Goal: Navigation & Orientation: Find specific page/section

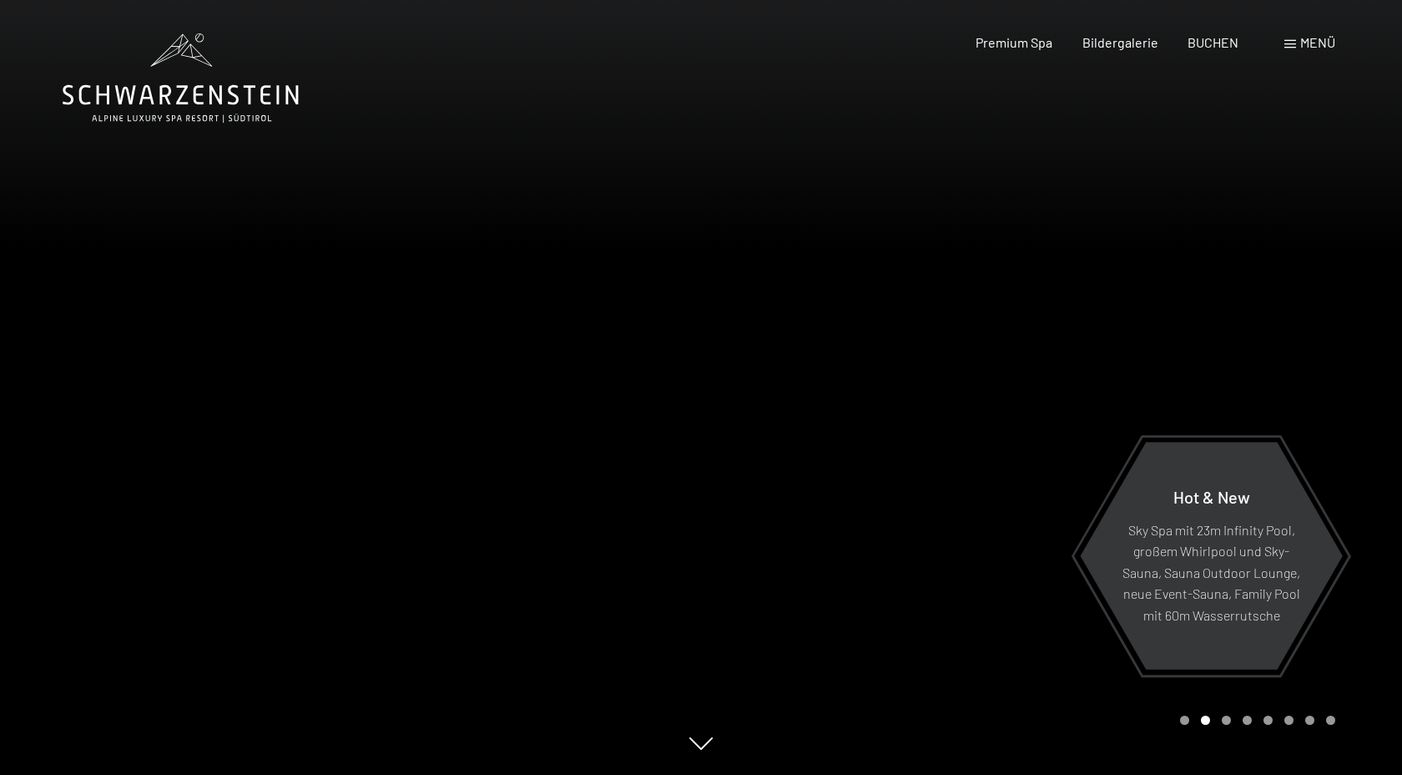
click at [1291, 43] on span at bounding box center [1291, 44] width 12 height 8
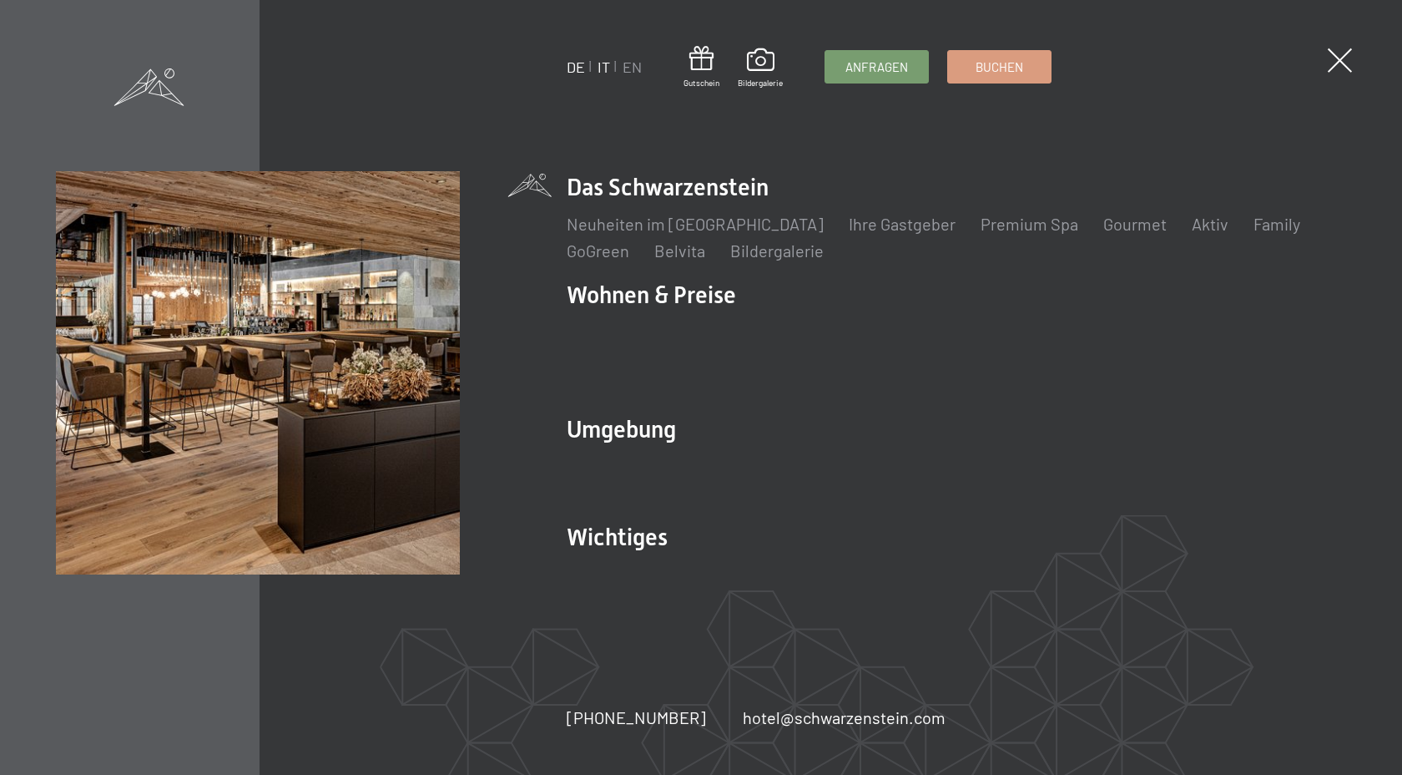
click at [604, 71] on link "IT" at bounding box center [604, 67] width 13 height 18
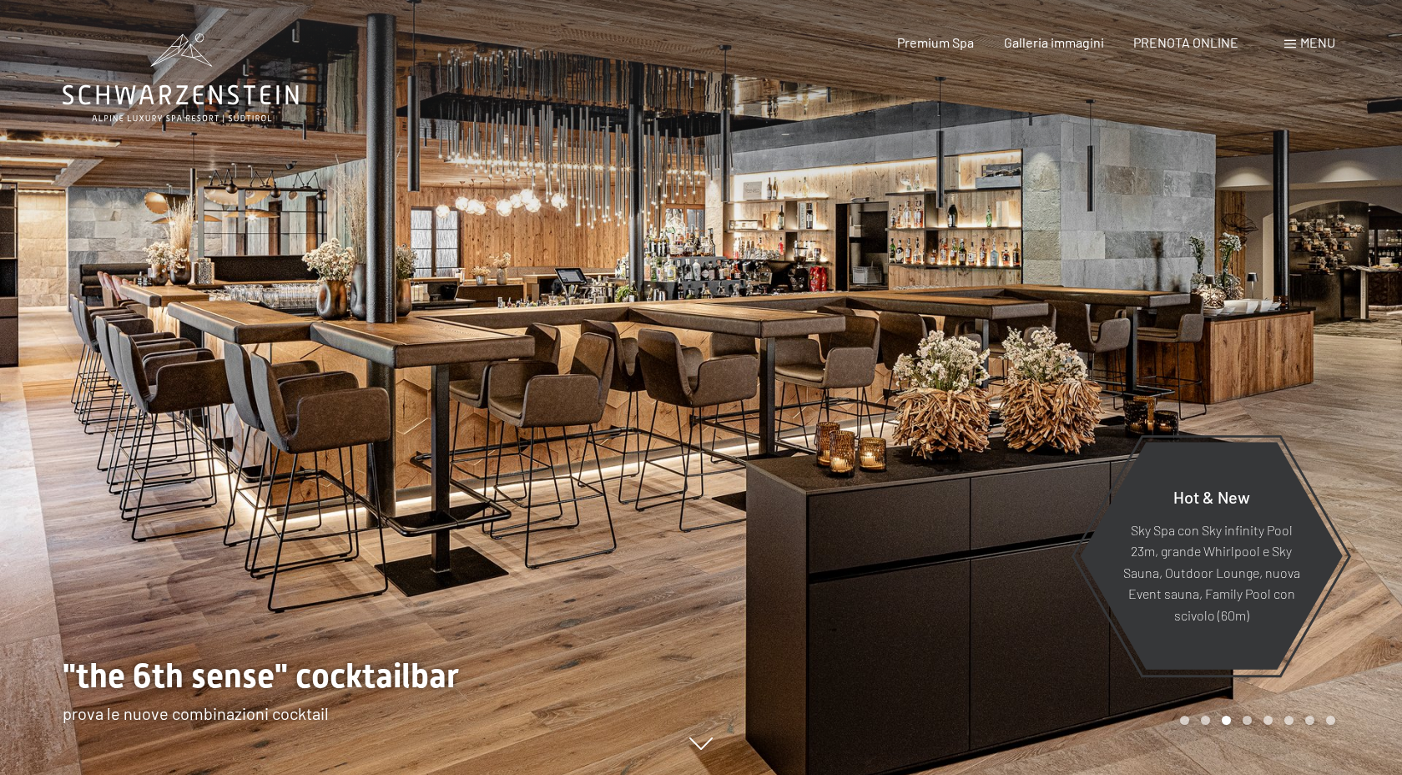
click at [1250, 719] on div "Carousel Page 4" at bounding box center [1247, 719] width 9 height 9
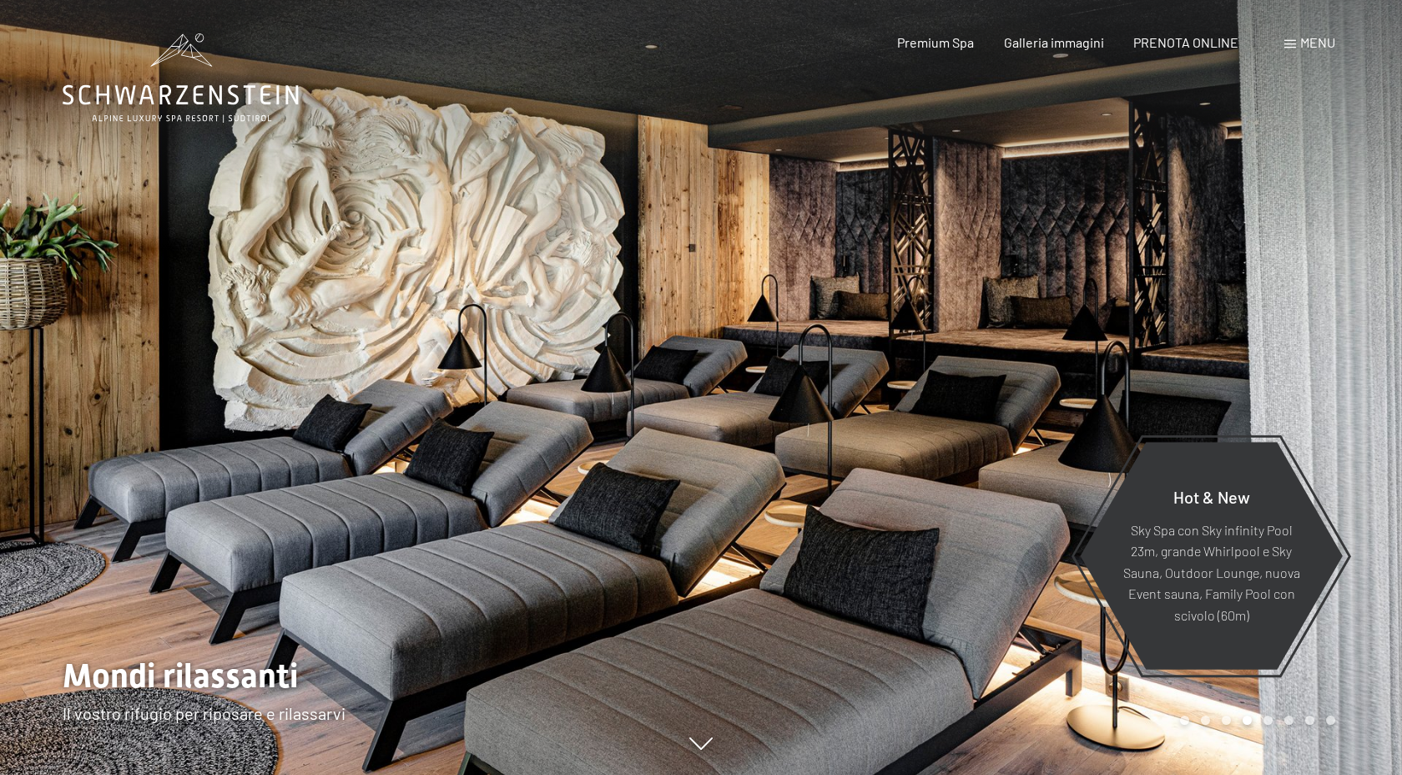
click at [1271, 726] on div at bounding box center [1051, 387] width 701 height 775
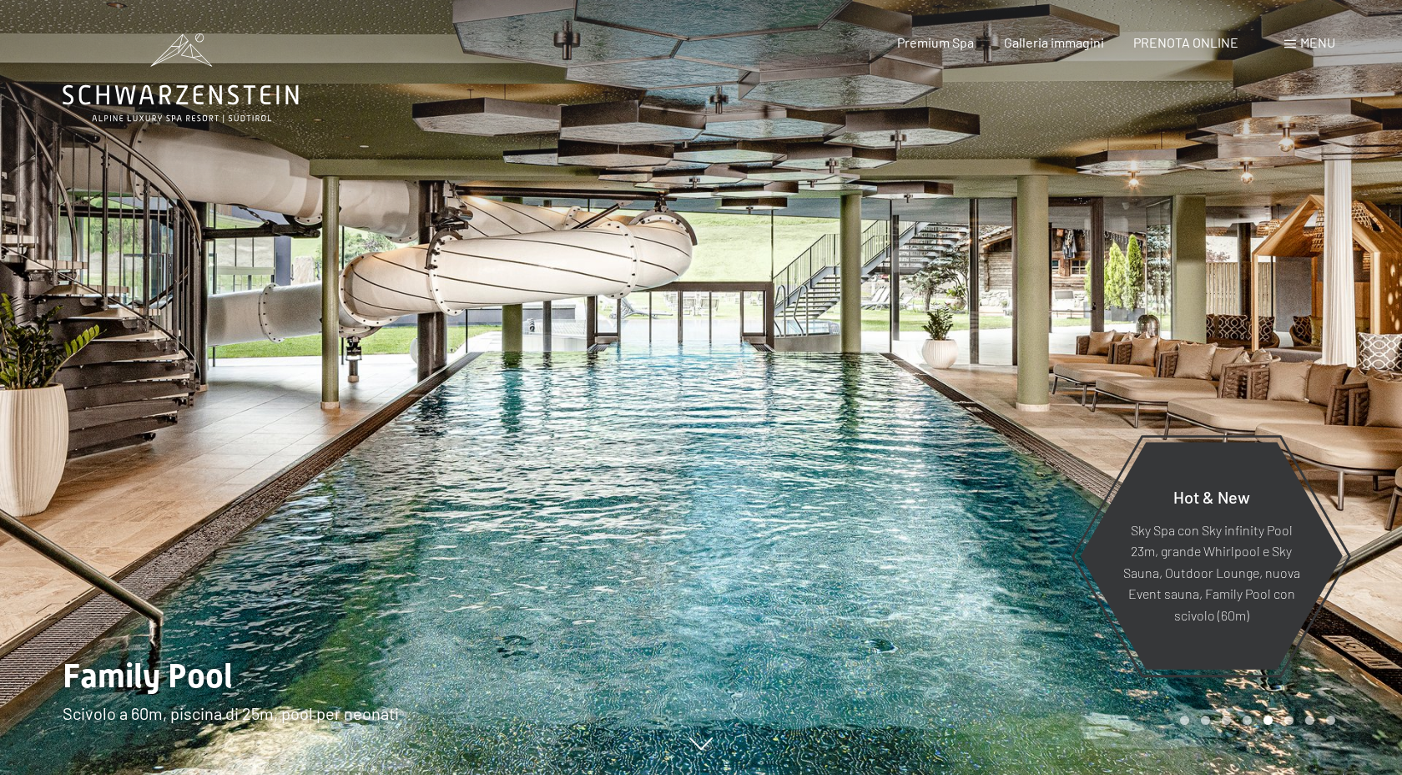
click at [1290, 726] on div at bounding box center [1051, 387] width 701 height 775
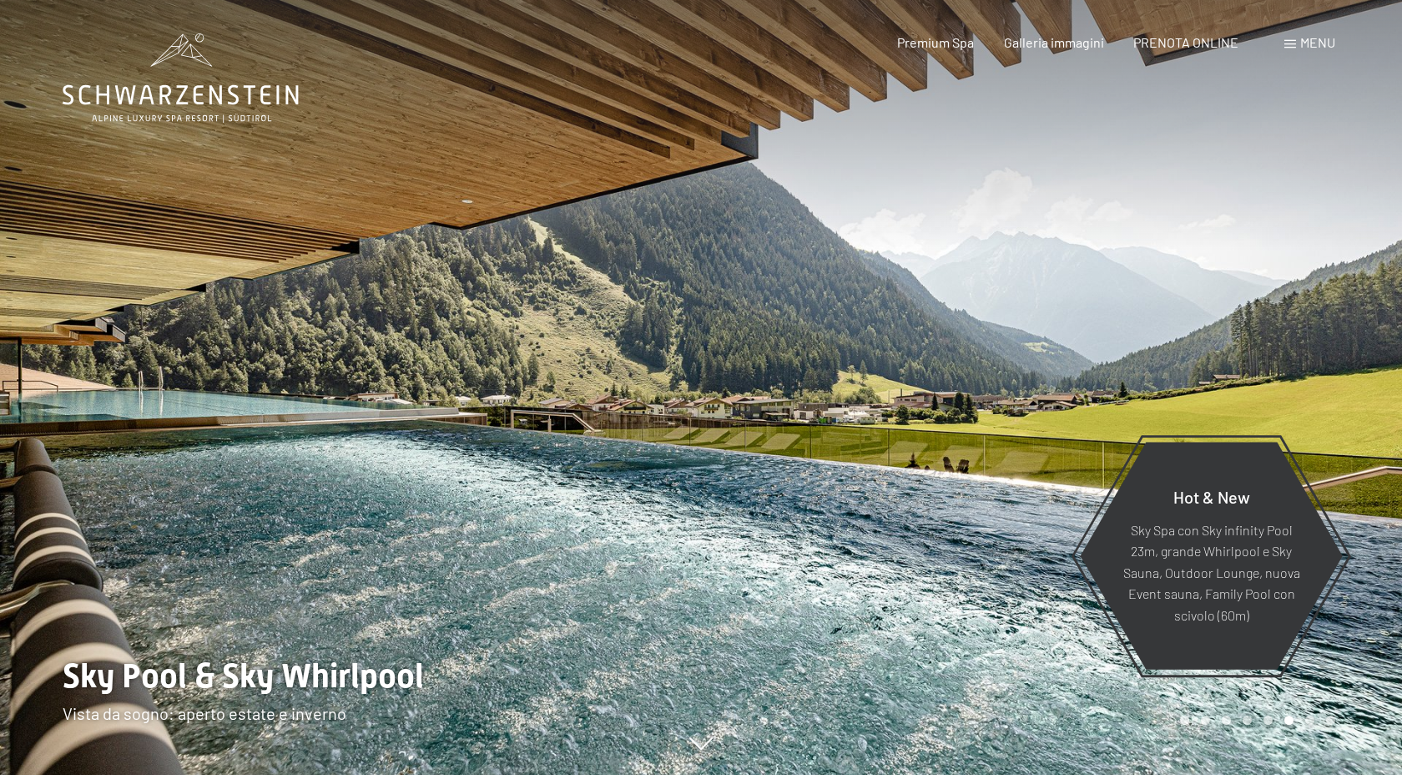
click at [1311, 720] on div "Carousel Page 7" at bounding box center [1310, 719] width 9 height 9
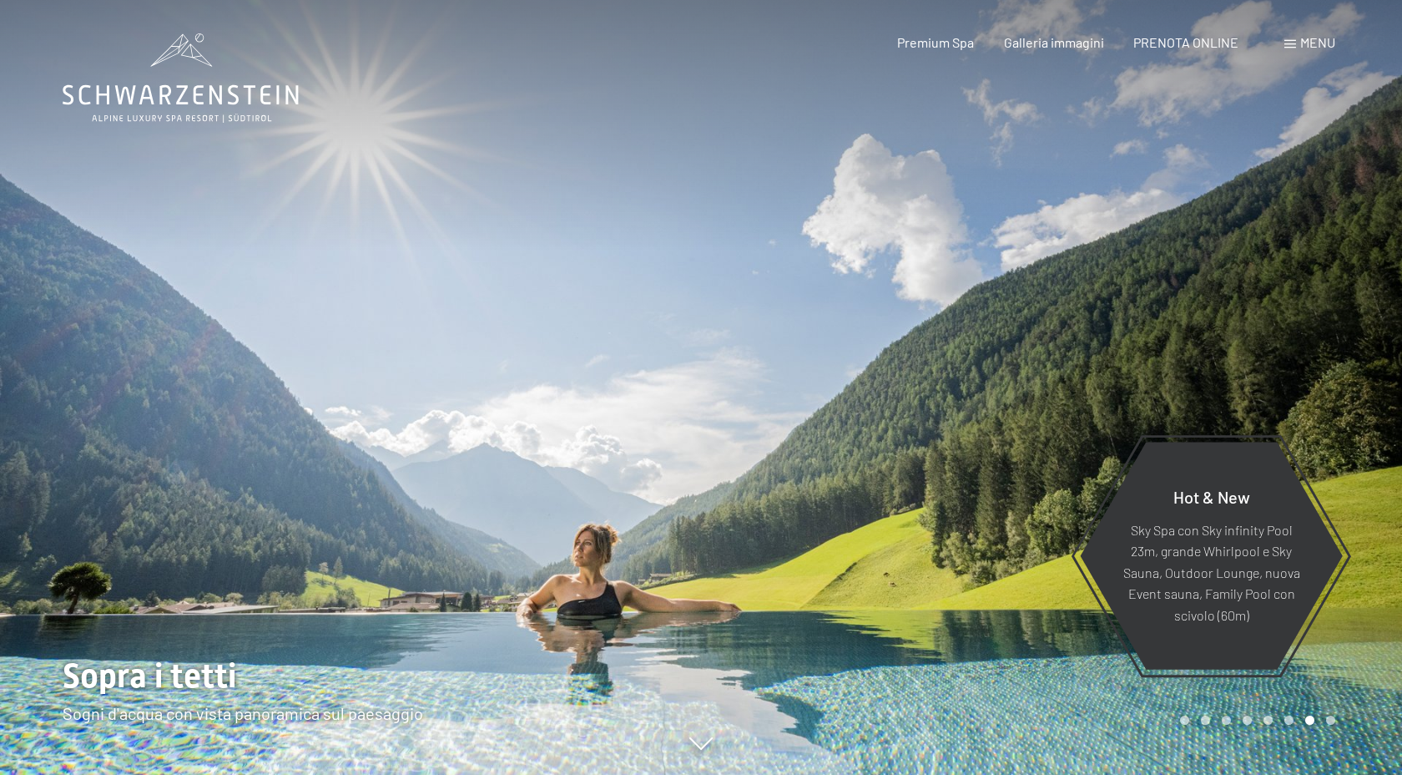
click at [1328, 722] on div "Carousel Page 8" at bounding box center [1330, 719] width 9 height 9
